Goal: Task Accomplishment & Management: Manage account settings

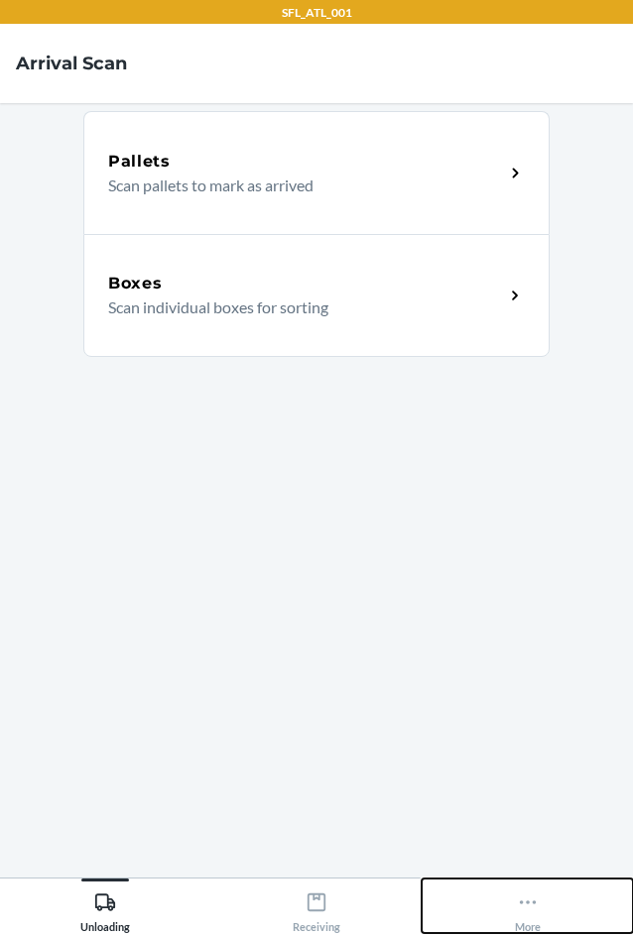
click at [520, 899] on icon at bounding box center [528, 902] width 22 height 22
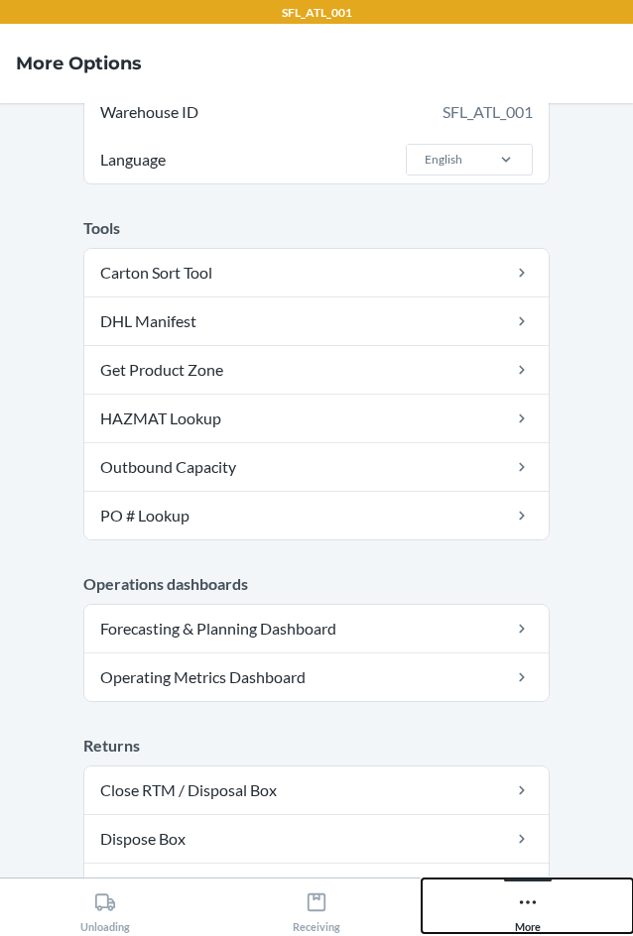
scroll to position [452, 0]
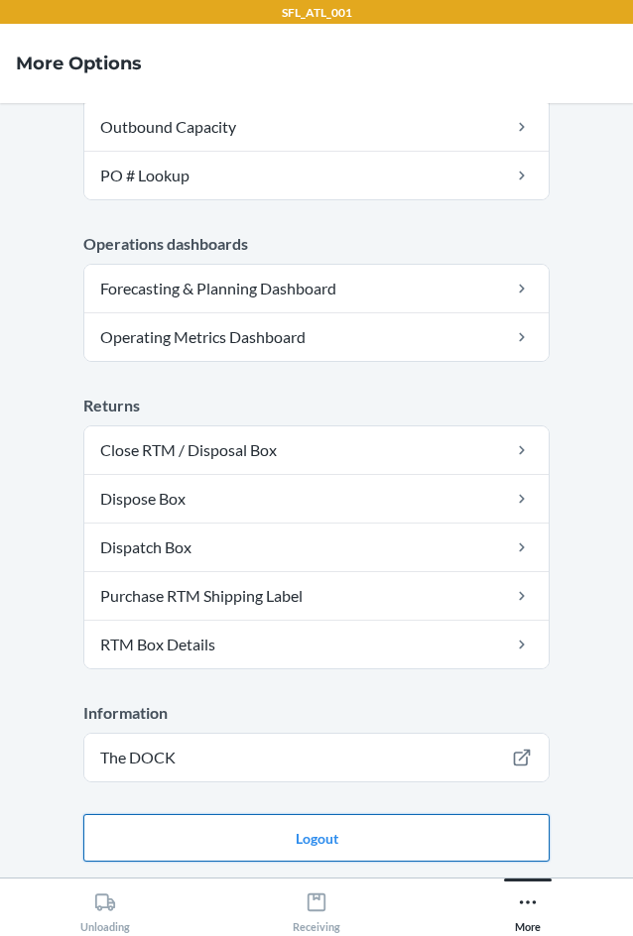
click at [431, 834] on button "Logout" at bounding box center [316, 838] width 466 height 48
